Goal: Task Accomplishment & Management: Use online tool/utility

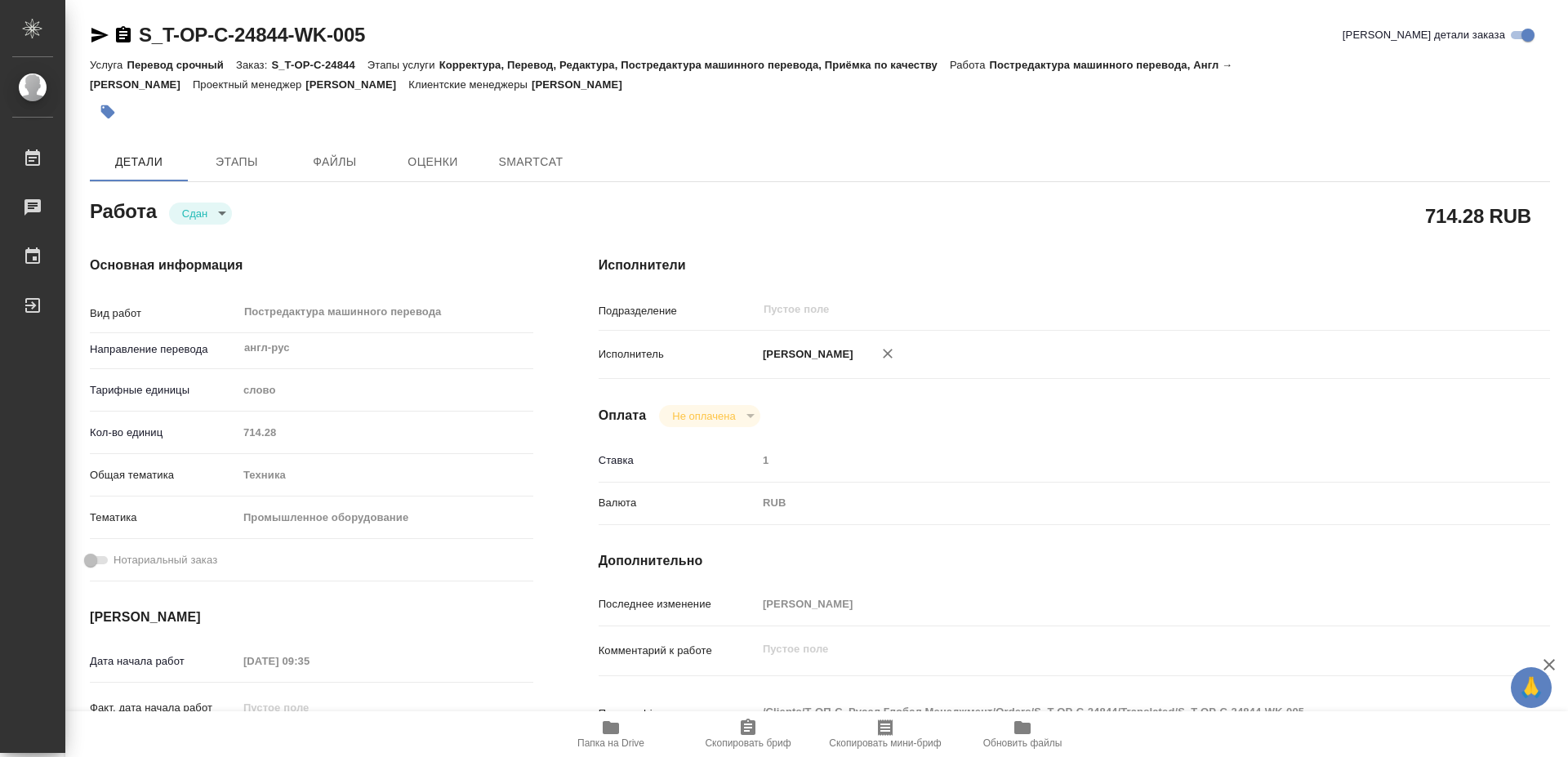
type textarea "x"
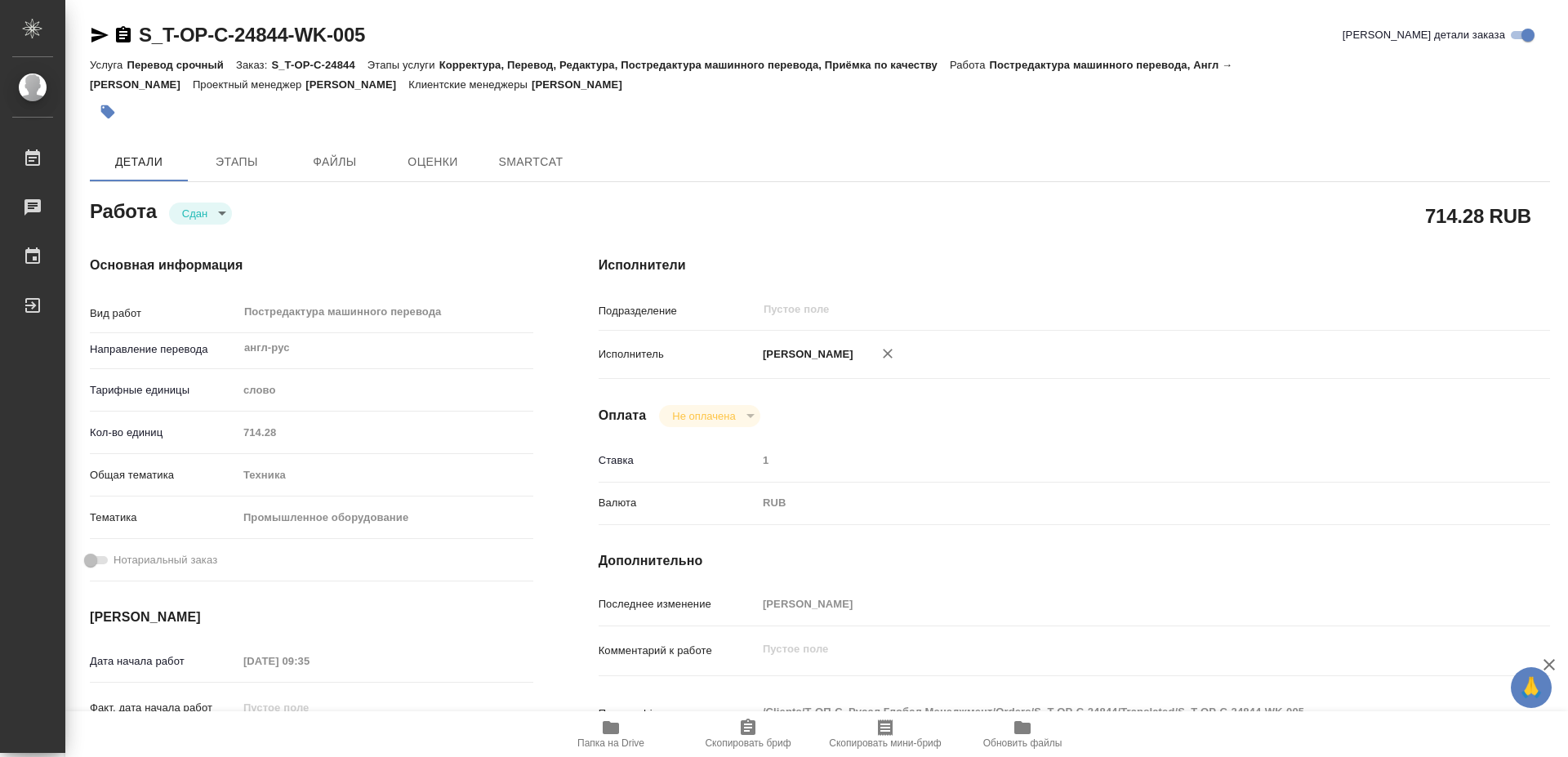
type textarea "x"
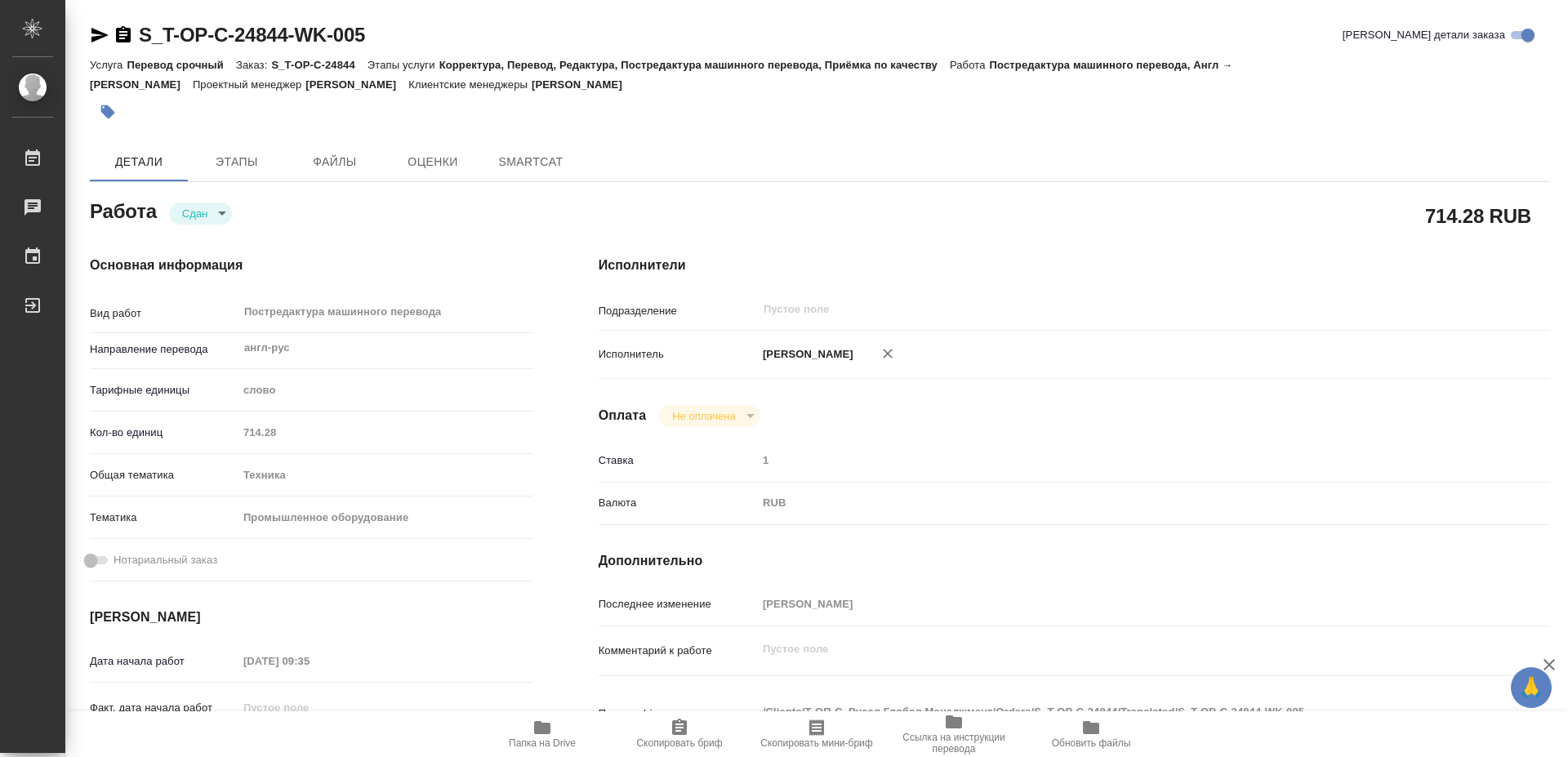
type textarea "x"
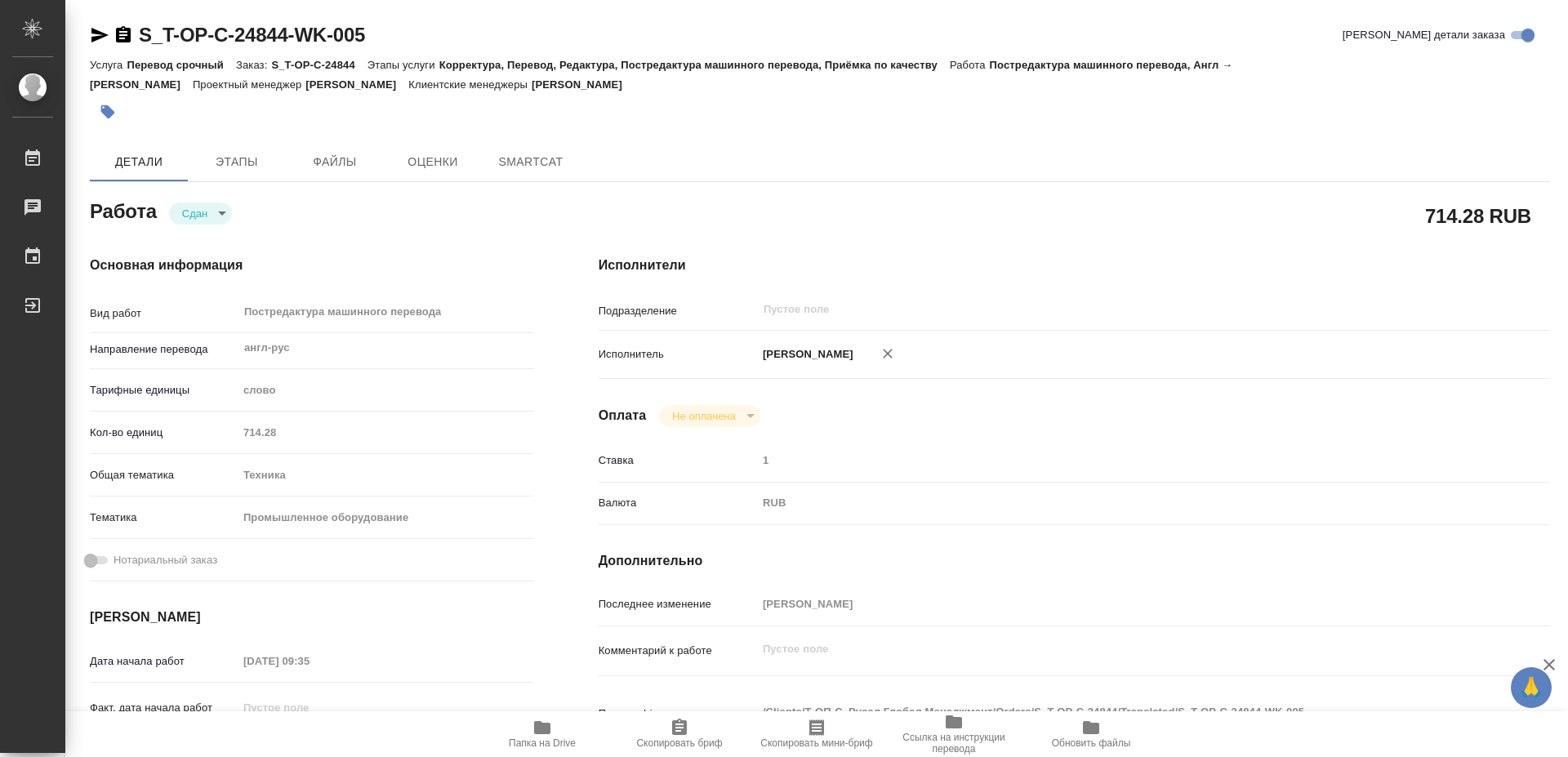
scroll to position [167, 0]
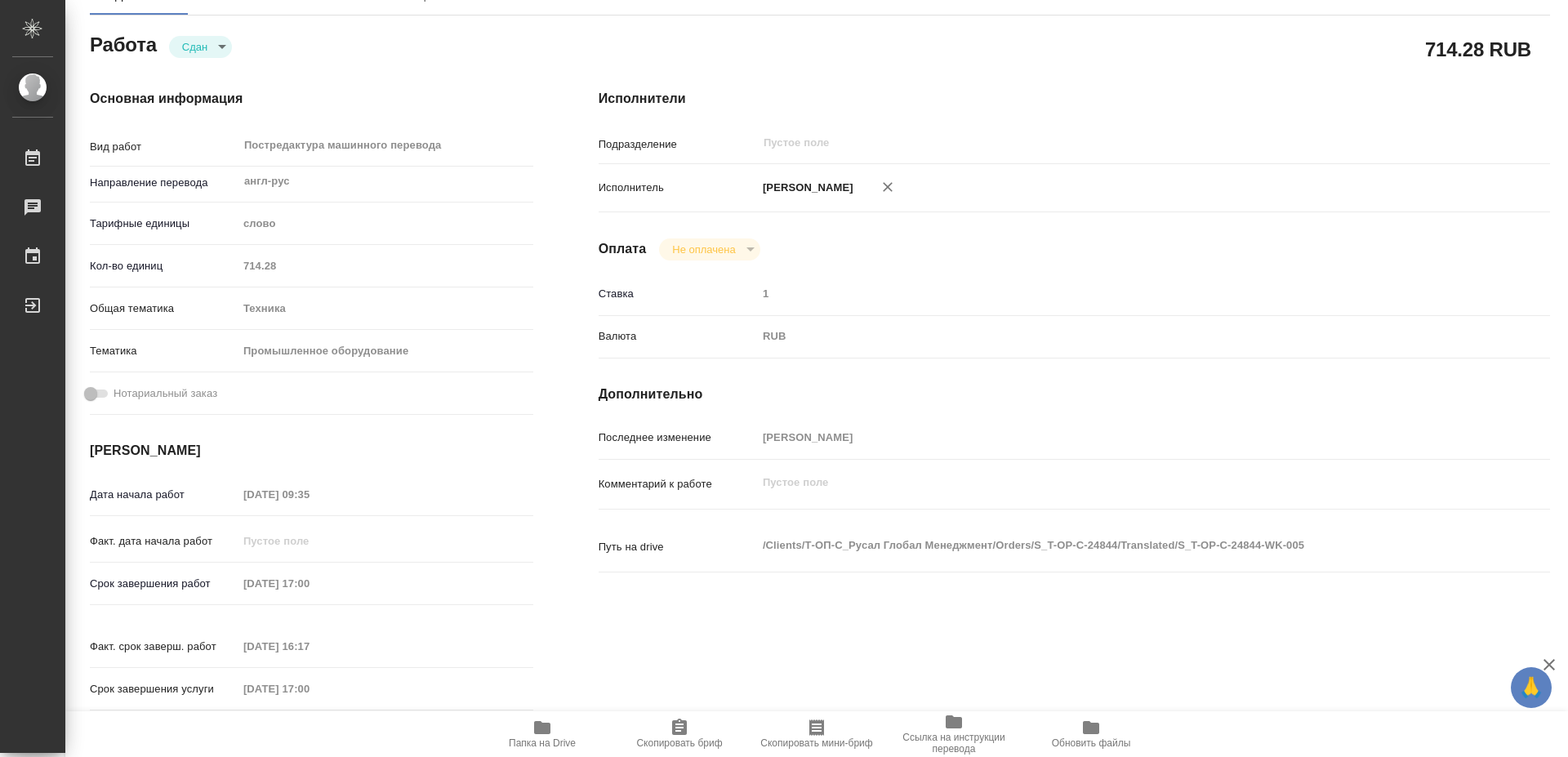
type textarea "x"
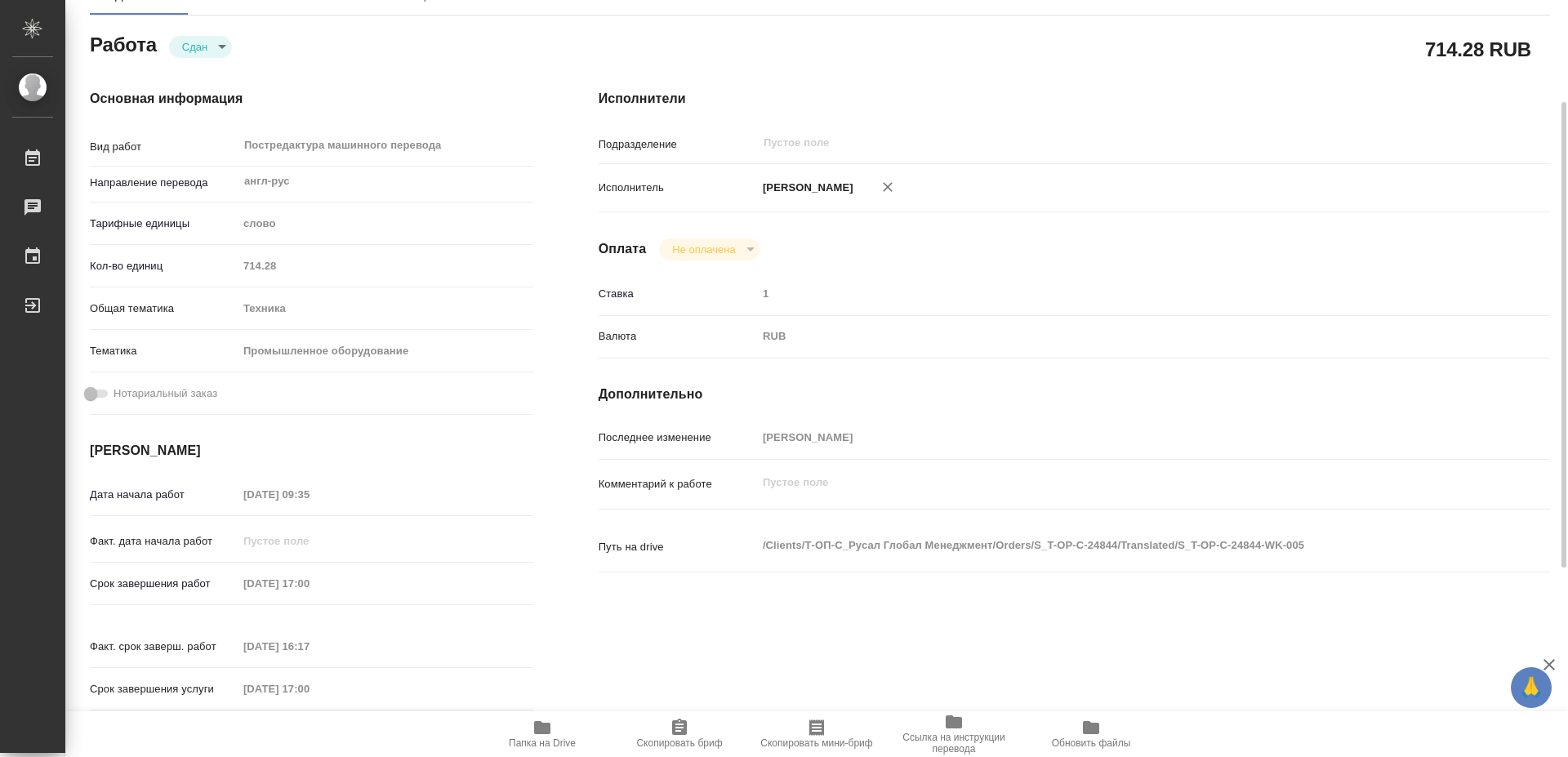
type textarea "x"
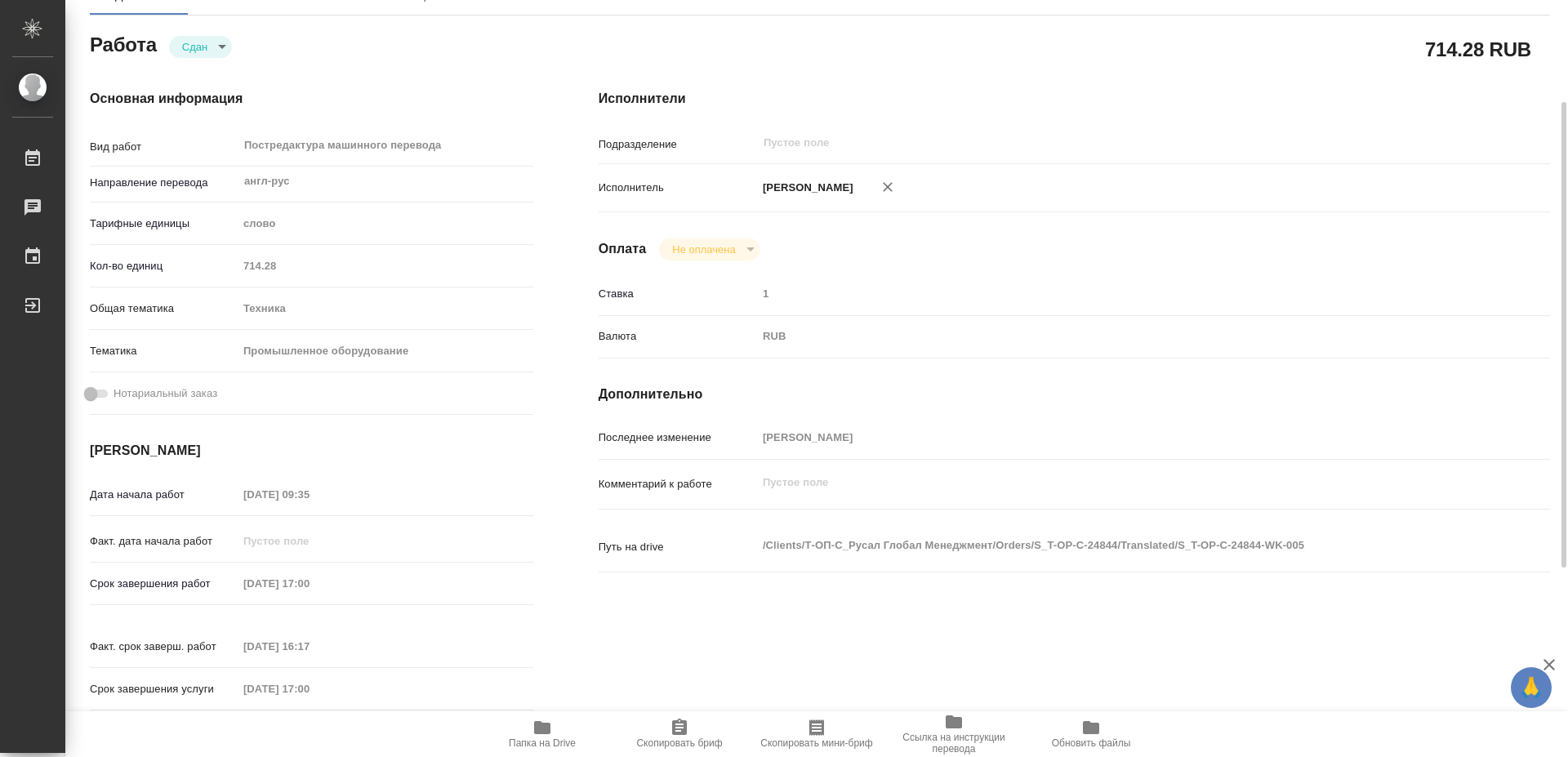
type textarea "x"
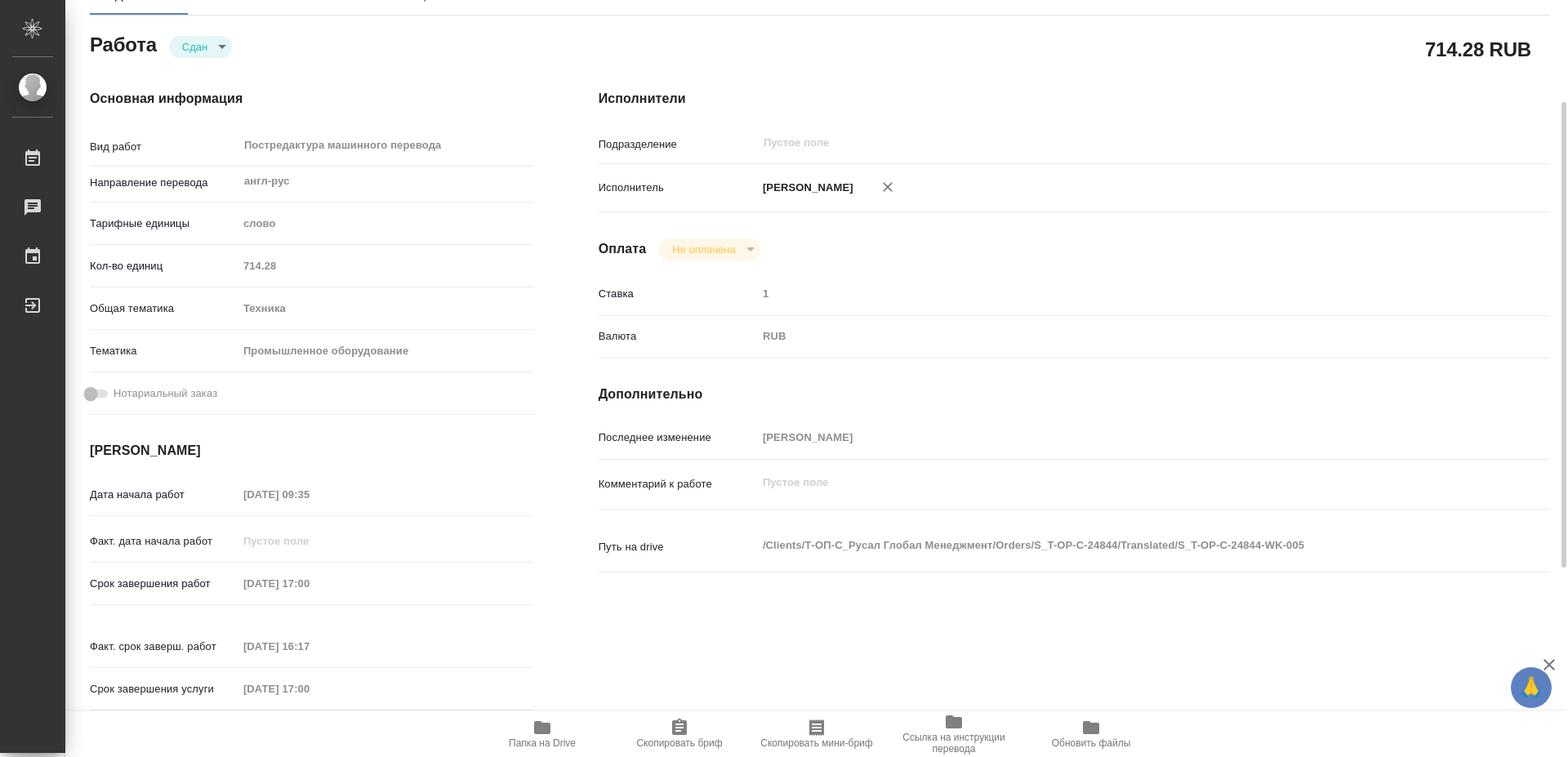
click at [539, 732] on icon "button" at bounding box center [542, 728] width 17 height 13
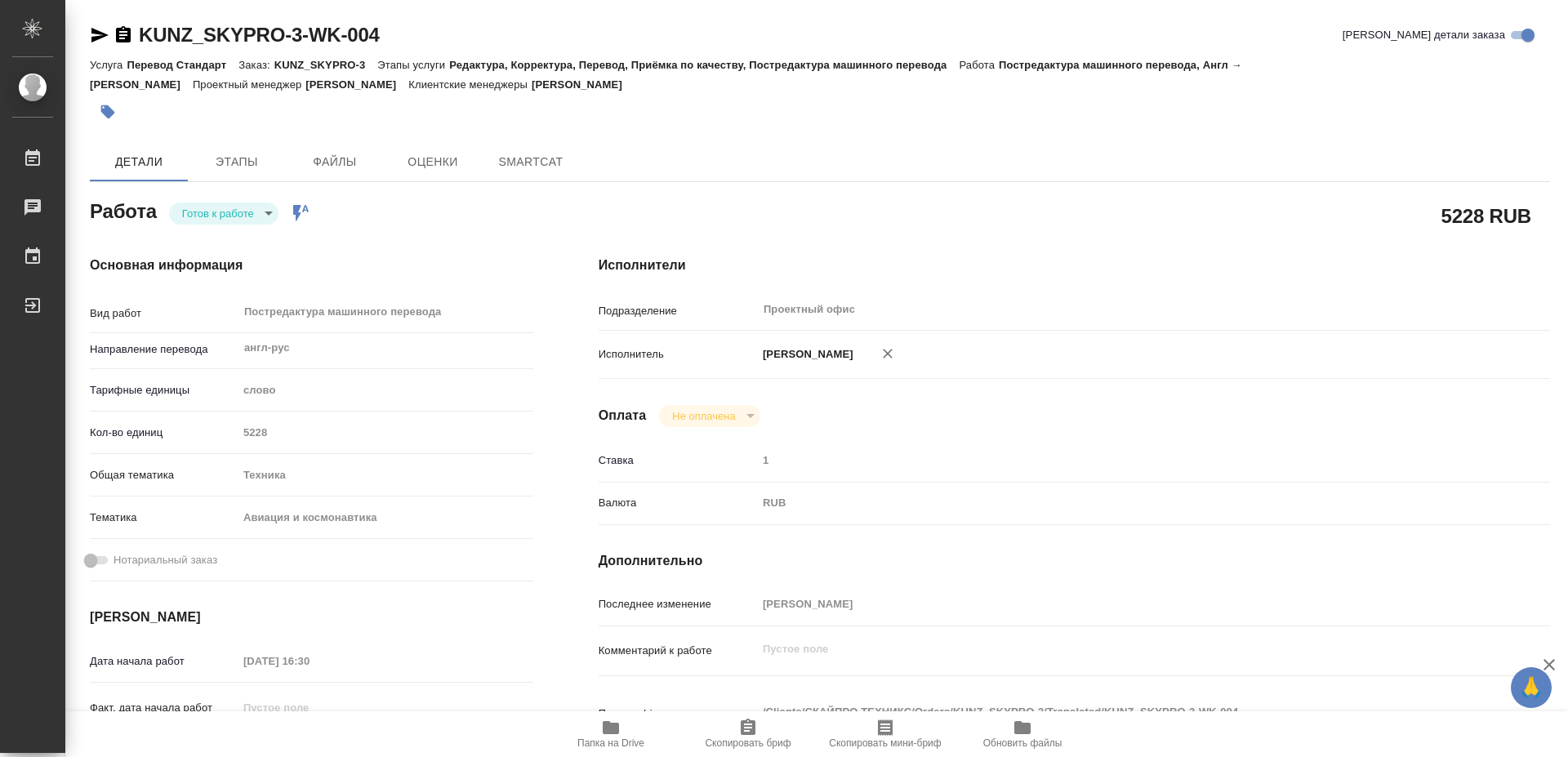
type textarea "x"
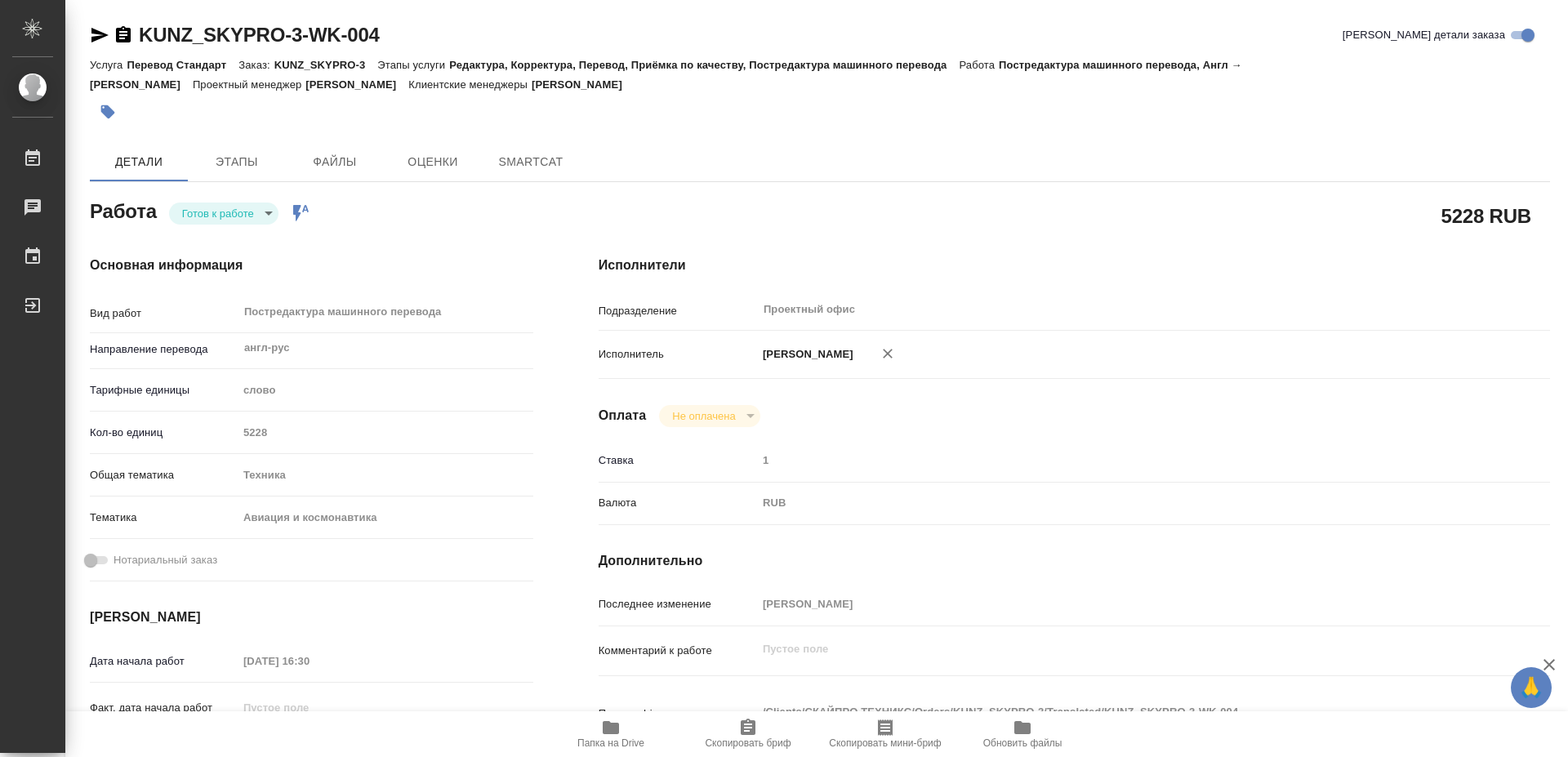
type textarea "x"
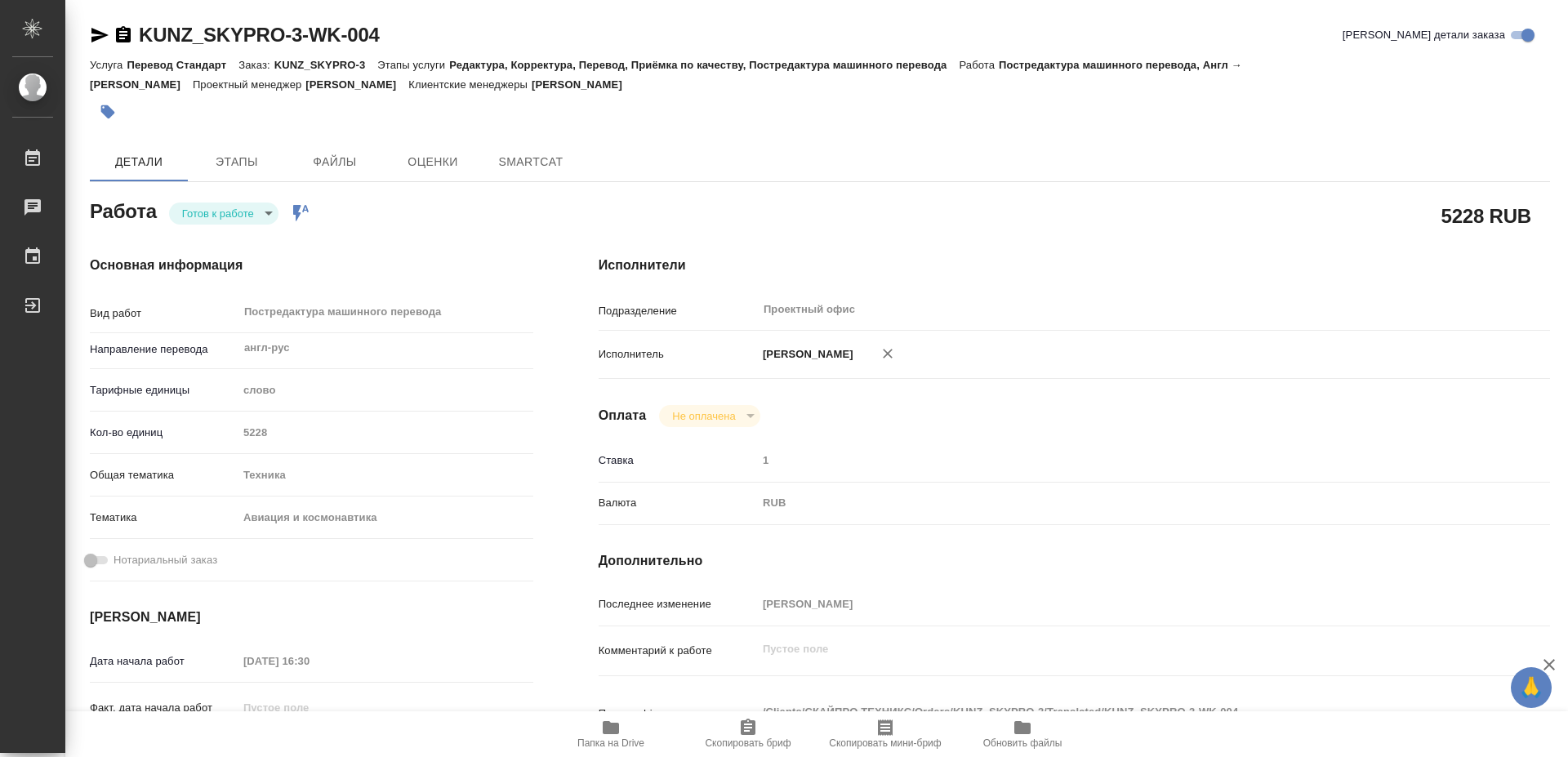
type textarea "x"
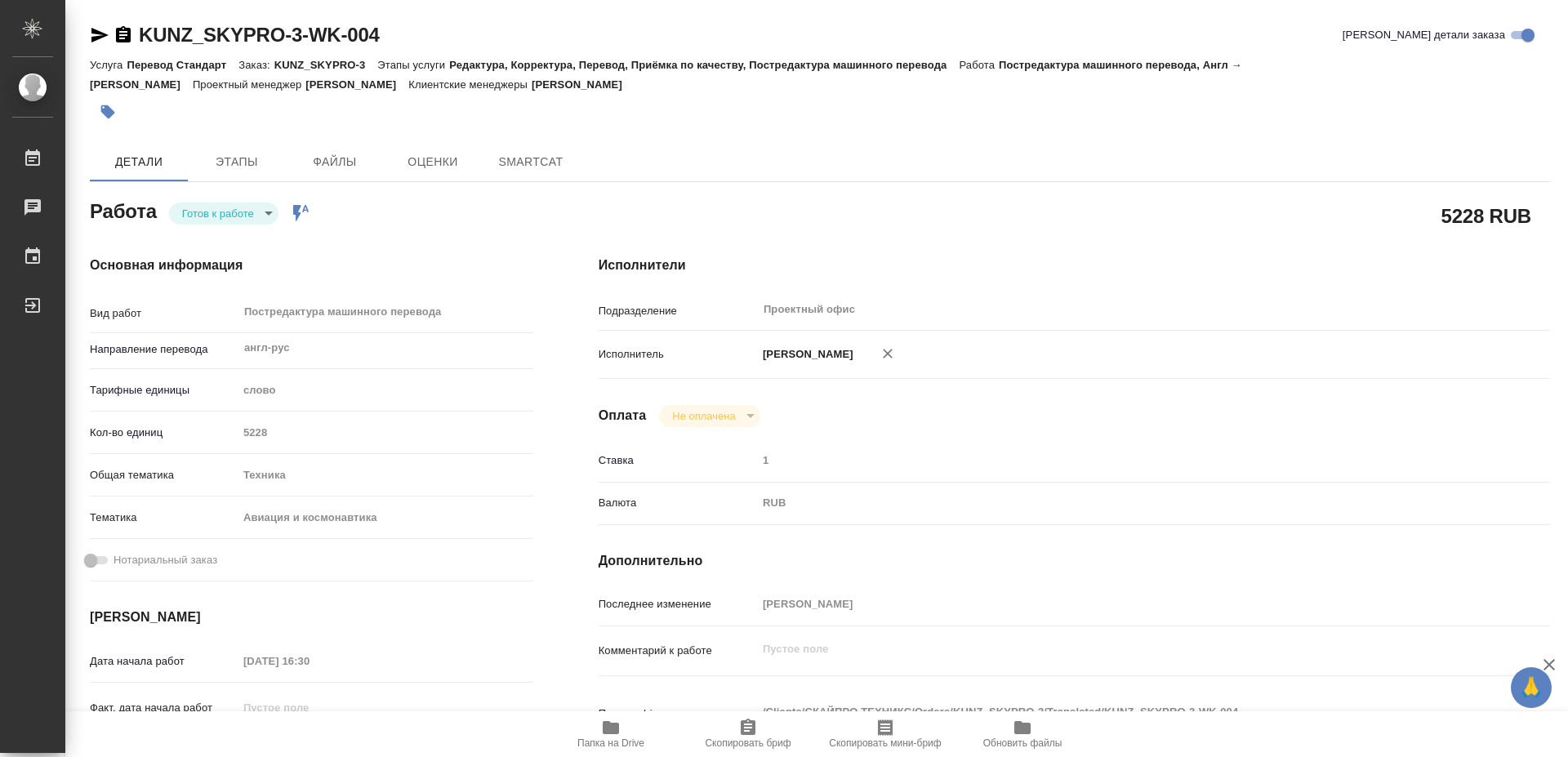
type textarea "x"
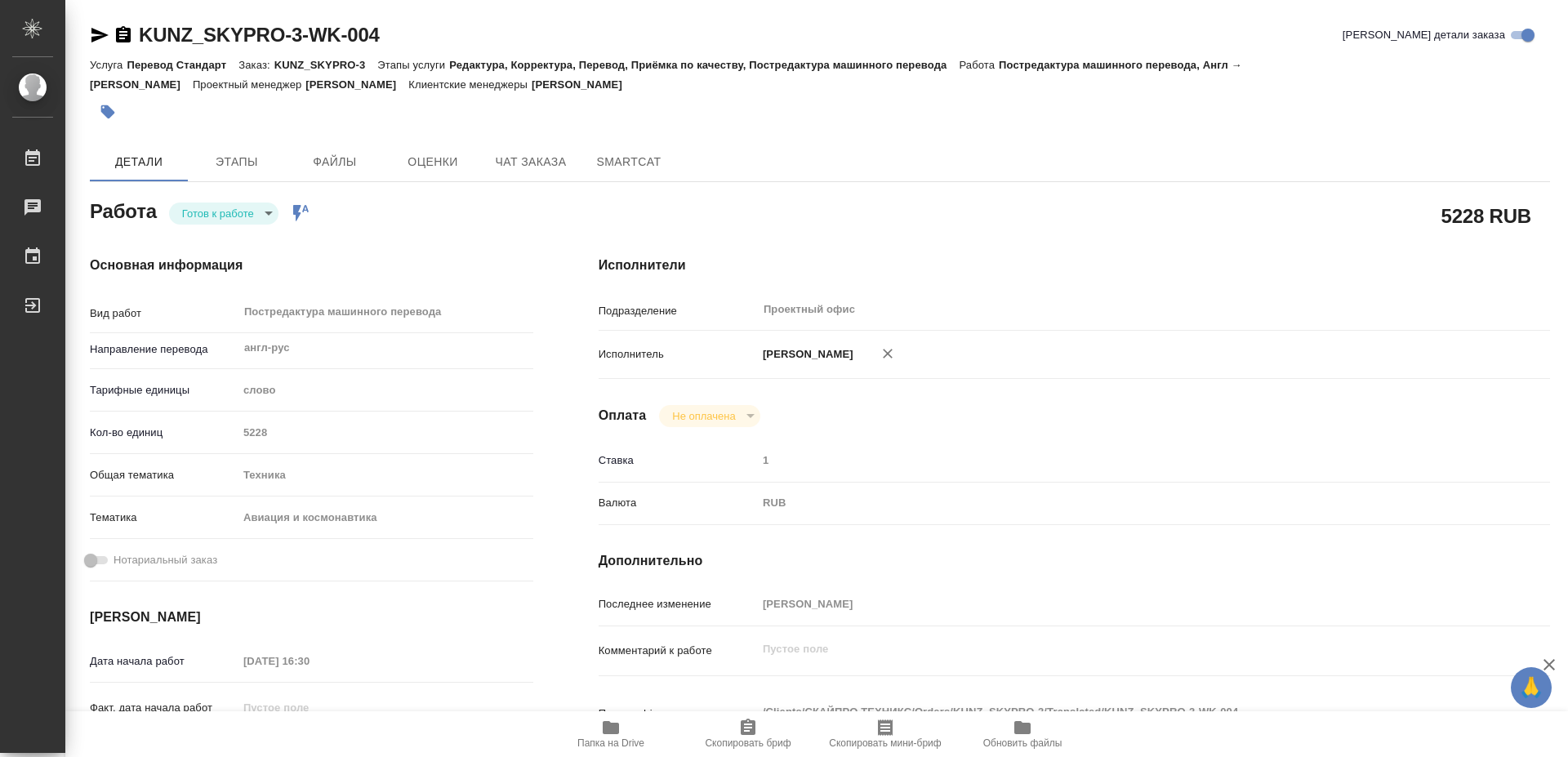
type textarea "x"
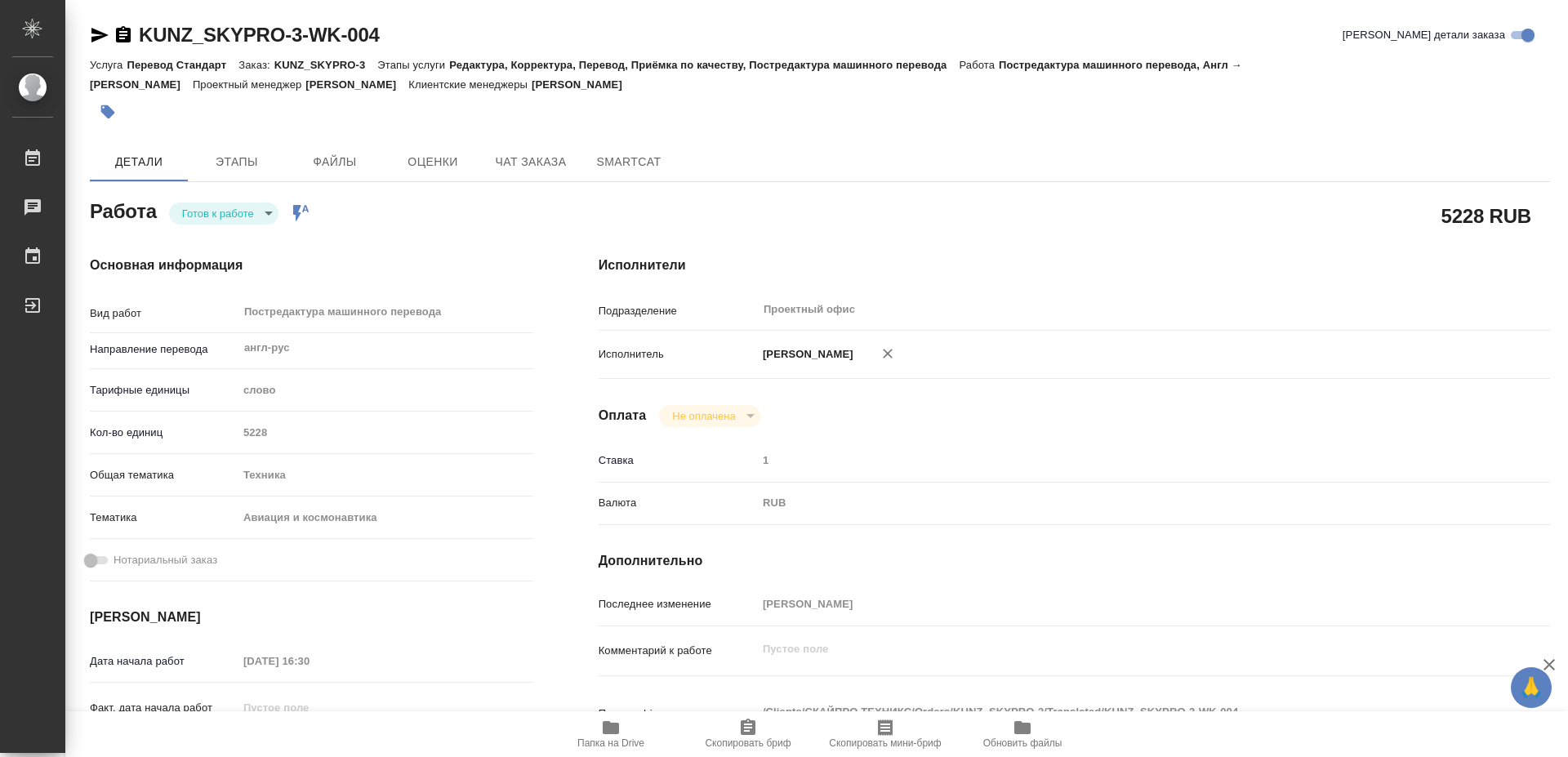
type textarea "x"
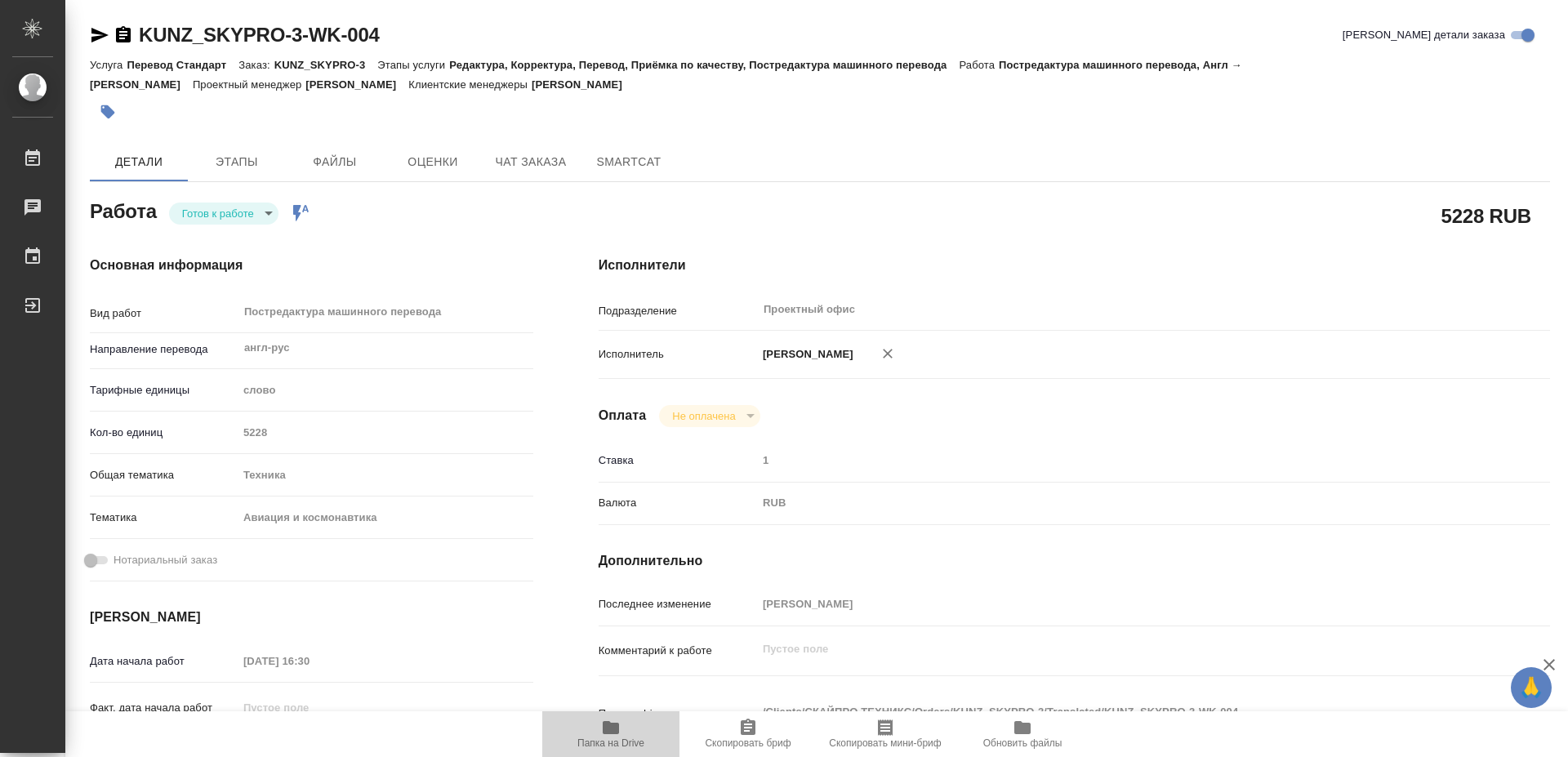
click at [615, 730] on icon "button" at bounding box center [611, 728] width 17 height 13
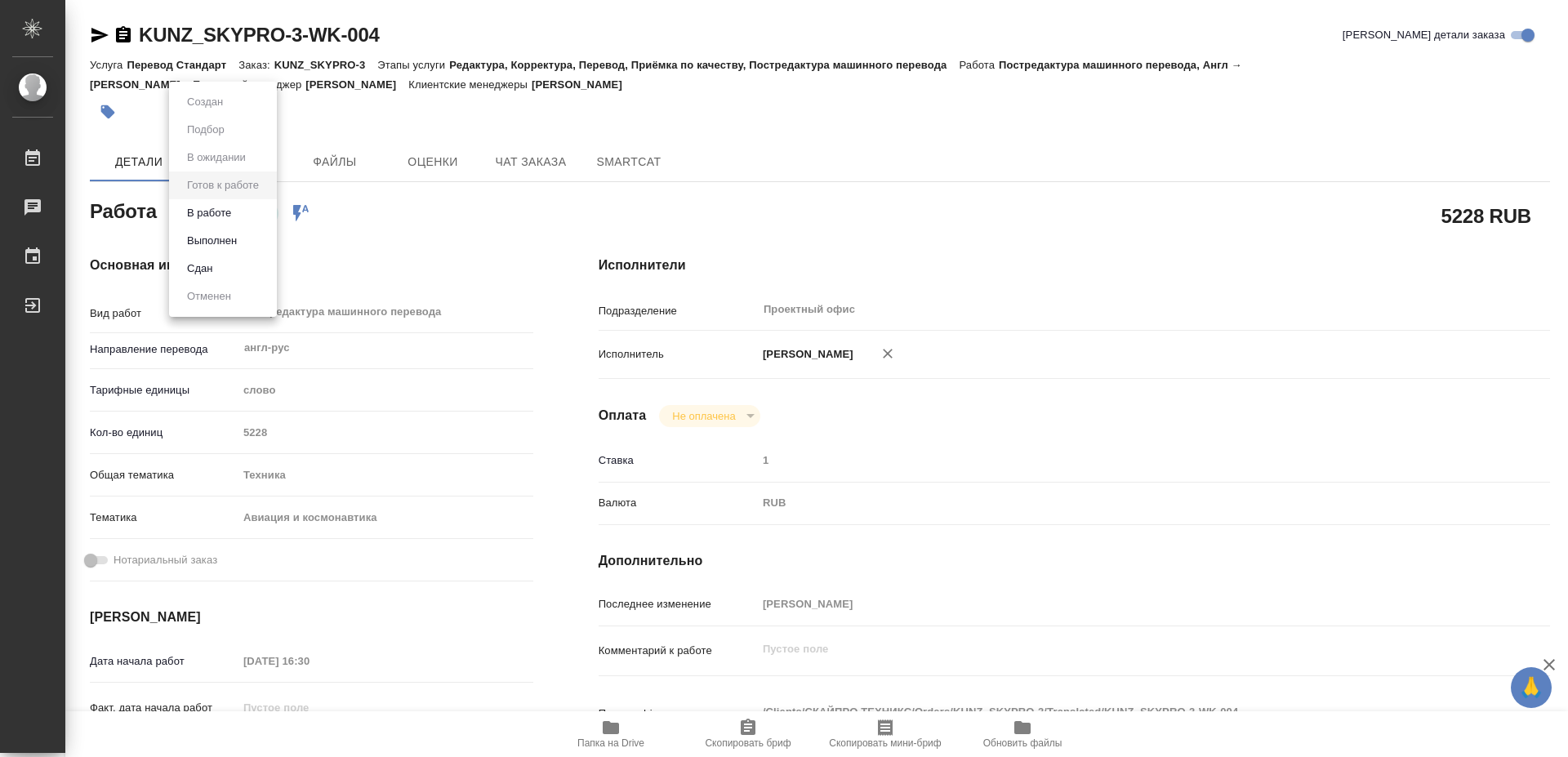
click at [206, 210] on body "🙏 .cls-1 fill:#fff; AWATERA Mayorov Anton Работы 0 Чаты График Выйти KUNZ_SKYPR…" at bounding box center [784, 378] width 1568 height 757
click at [196, 235] on button "Выполнен" at bounding box center [212, 241] width 60 height 18
